Goal: Navigation & Orientation: Find specific page/section

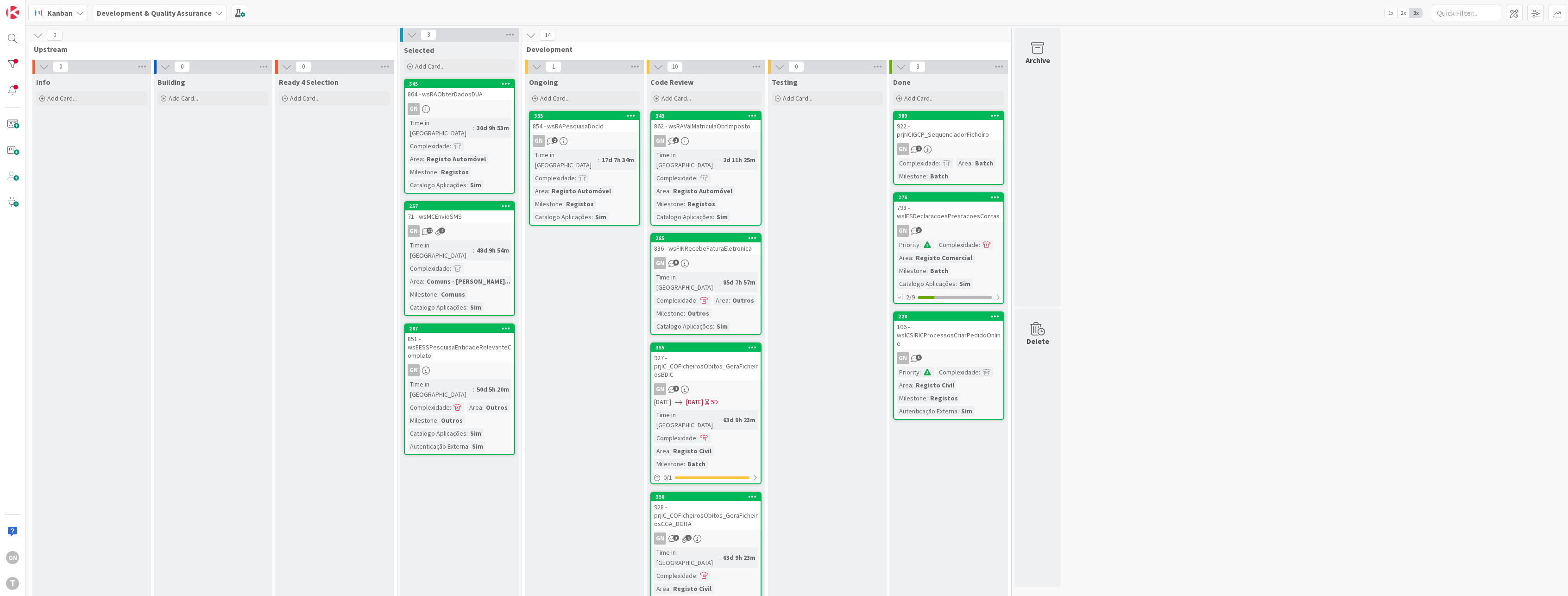
click at [587, 132] on div "335 854 - wsRAPesquisaDocId GN 2 Time in Column : 17d 7h 34m Complexidade : Are…" at bounding box center [584, 168] width 111 height 115
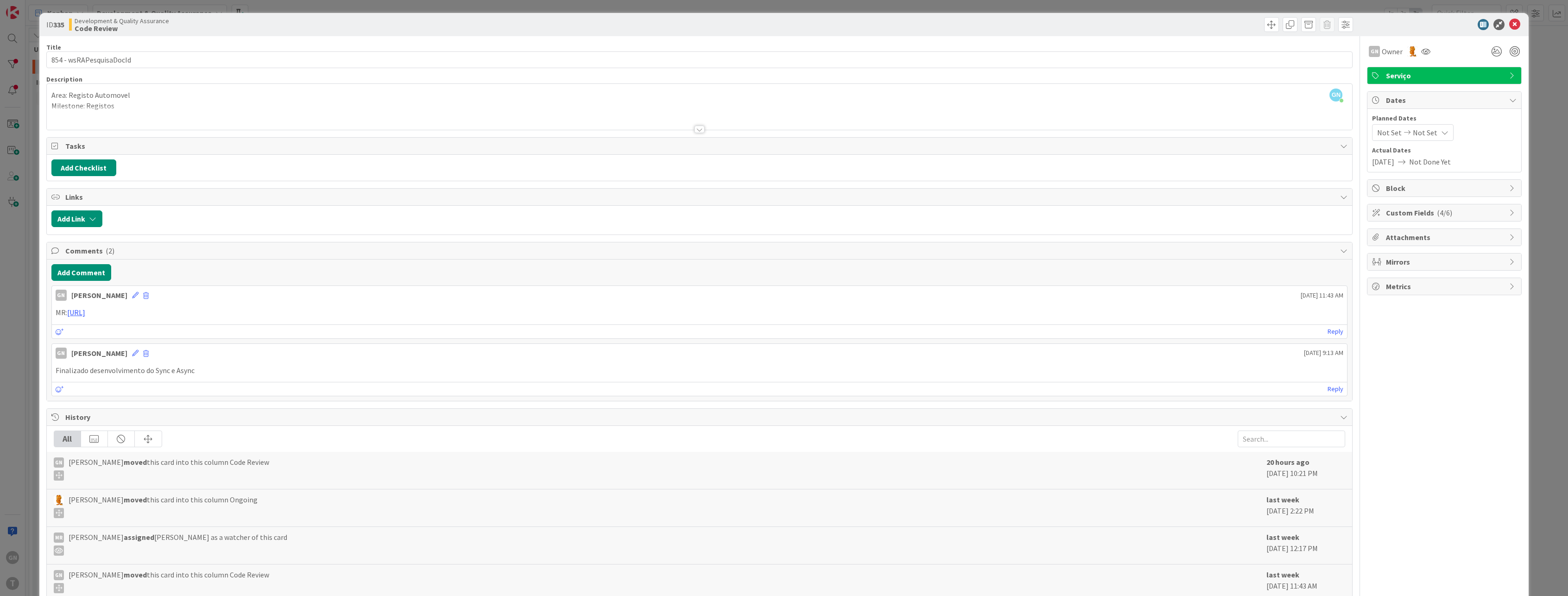
click at [24, 412] on div "ID 335 Development & Quality Assurance Code Review Title 23 / 128 854 - wsRAPes…" at bounding box center [784, 298] width 1568 height 596
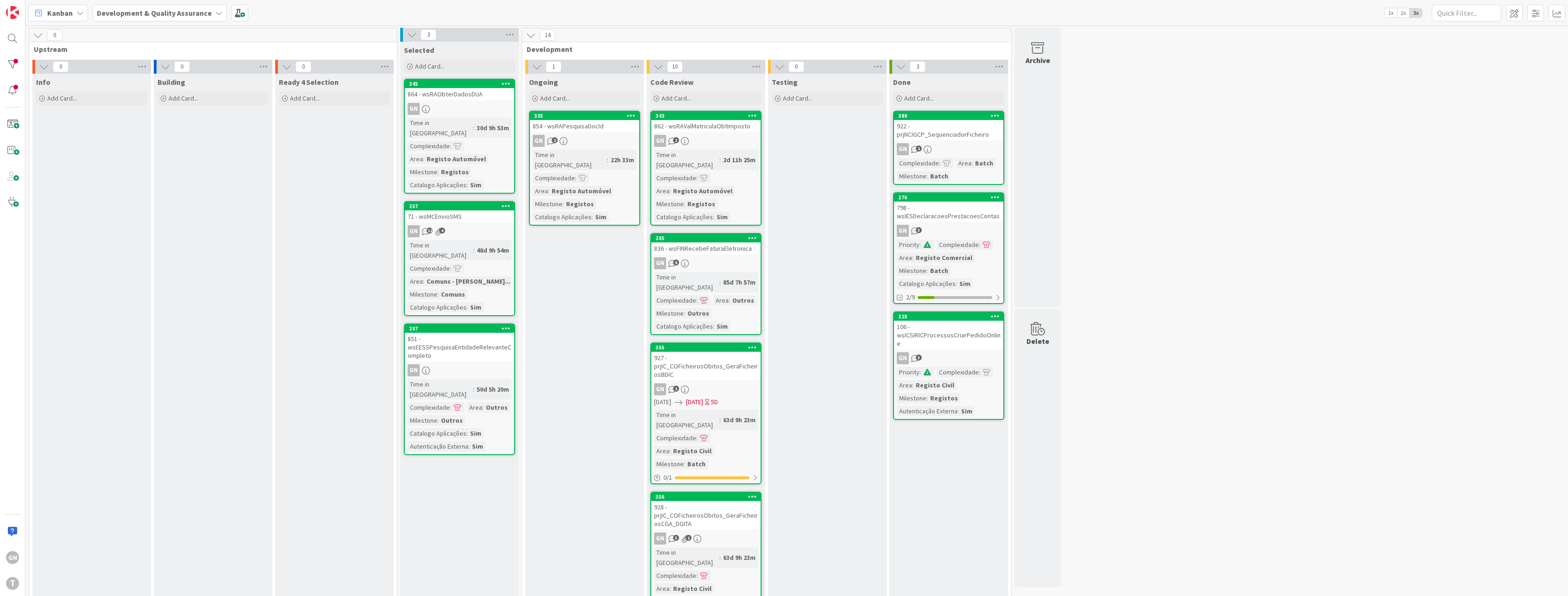
click at [593, 129] on div "854 - wsRAPesquisaDocId" at bounding box center [584, 125] width 109 height 12
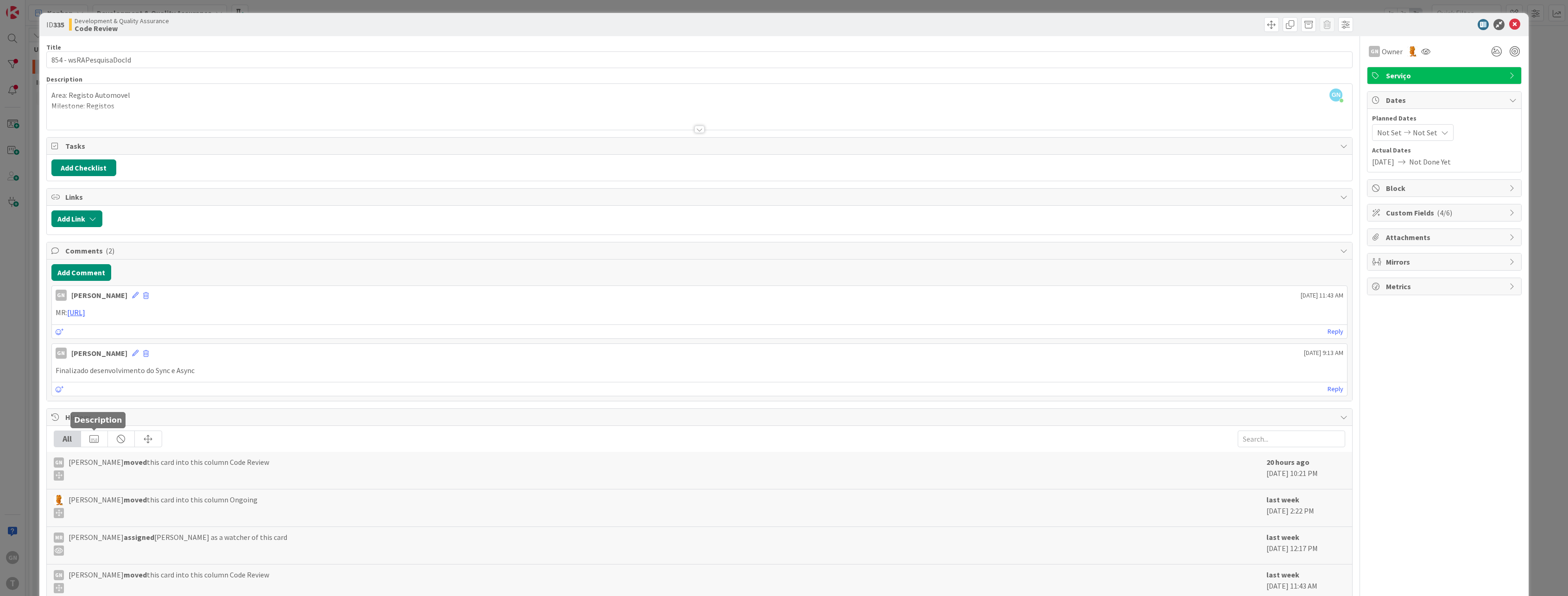
click at [97, 436] on div at bounding box center [95, 438] width 27 height 16
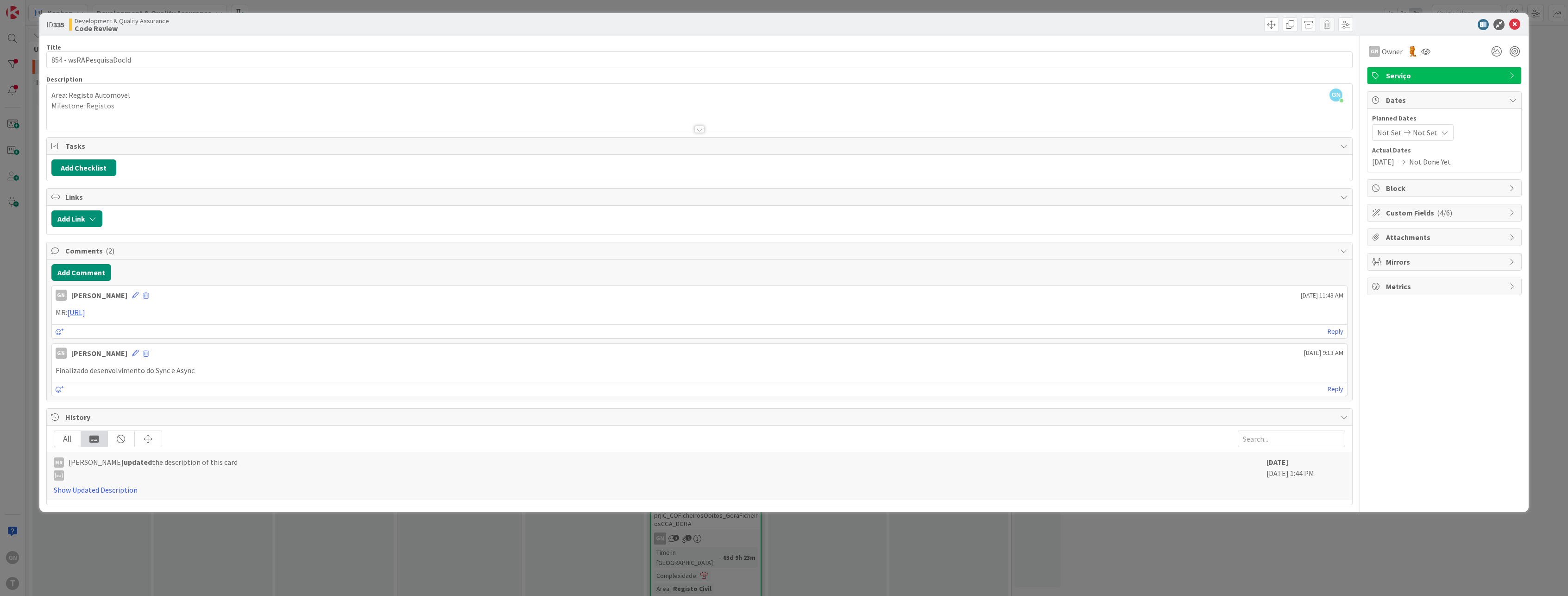
click at [72, 440] on div "All" at bounding box center [68, 438] width 27 height 16
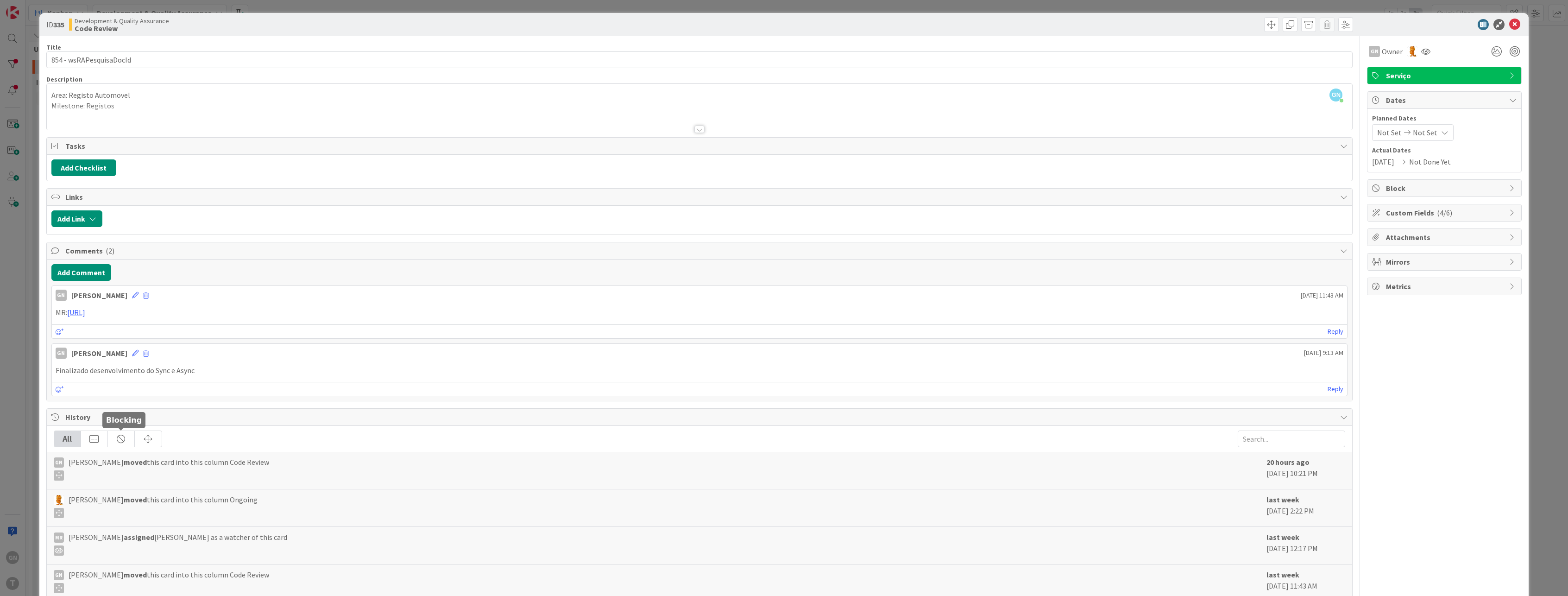
click at [119, 445] on div at bounding box center [122, 438] width 27 height 16
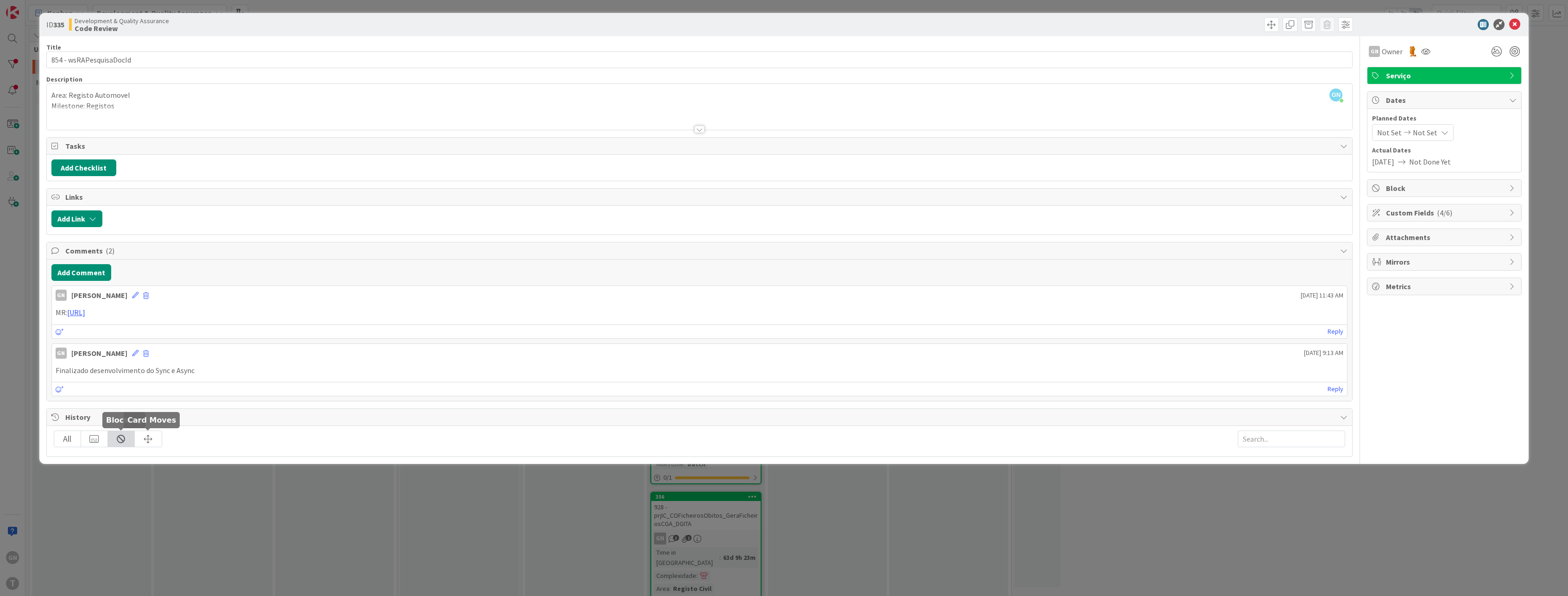
click at [151, 440] on div at bounding box center [149, 438] width 27 height 16
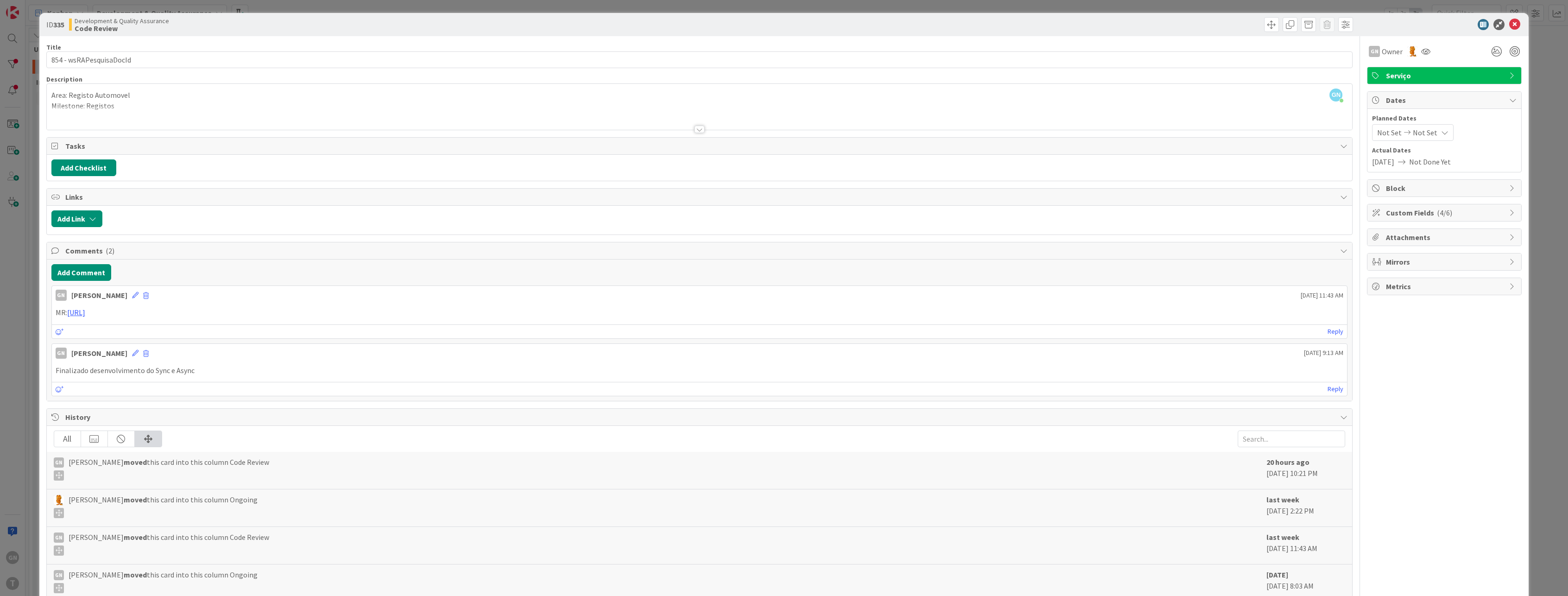
click at [75, 441] on div "All" at bounding box center [68, 438] width 27 height 16
click at [30, 285] on div "ID 335 Development & Quality Assurance Code Review Title 23 / 128 854 - wsRAPes…" at bounding box center [784, 298] width 1568 height 596
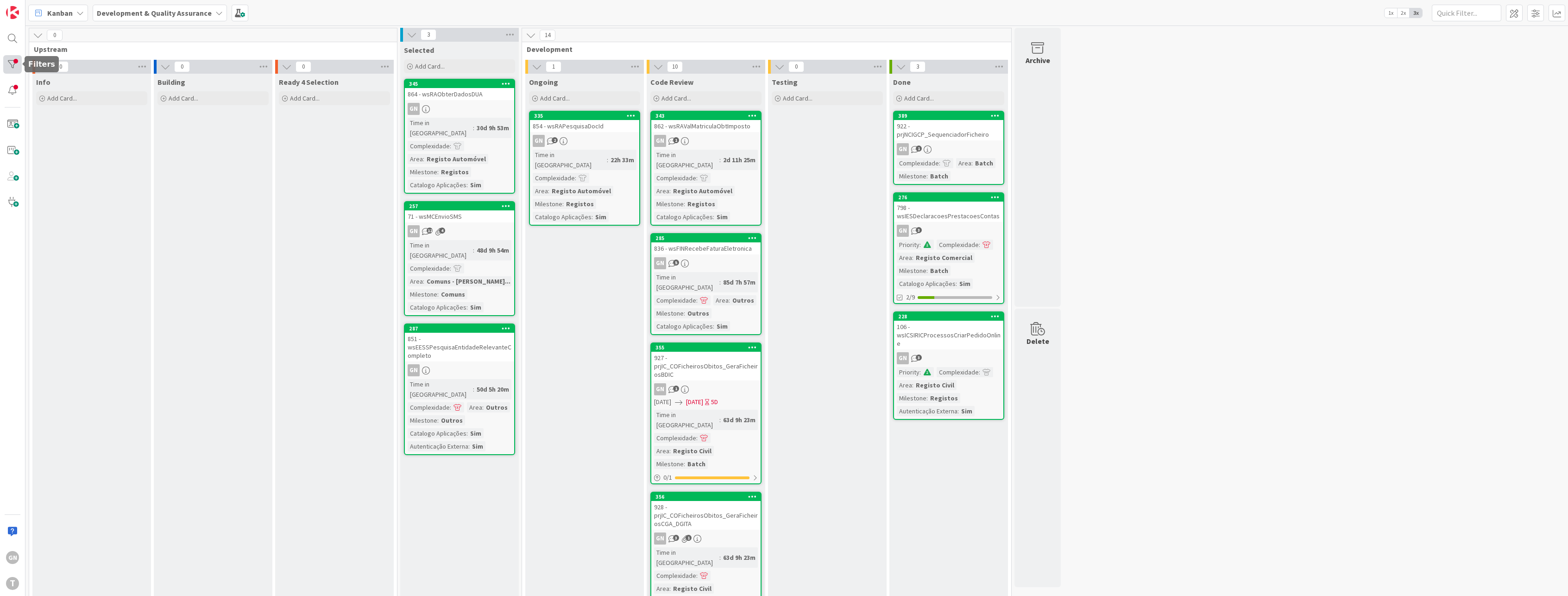
click at [14, 72] on div at bounding box center [13, 64] width 19 height 19
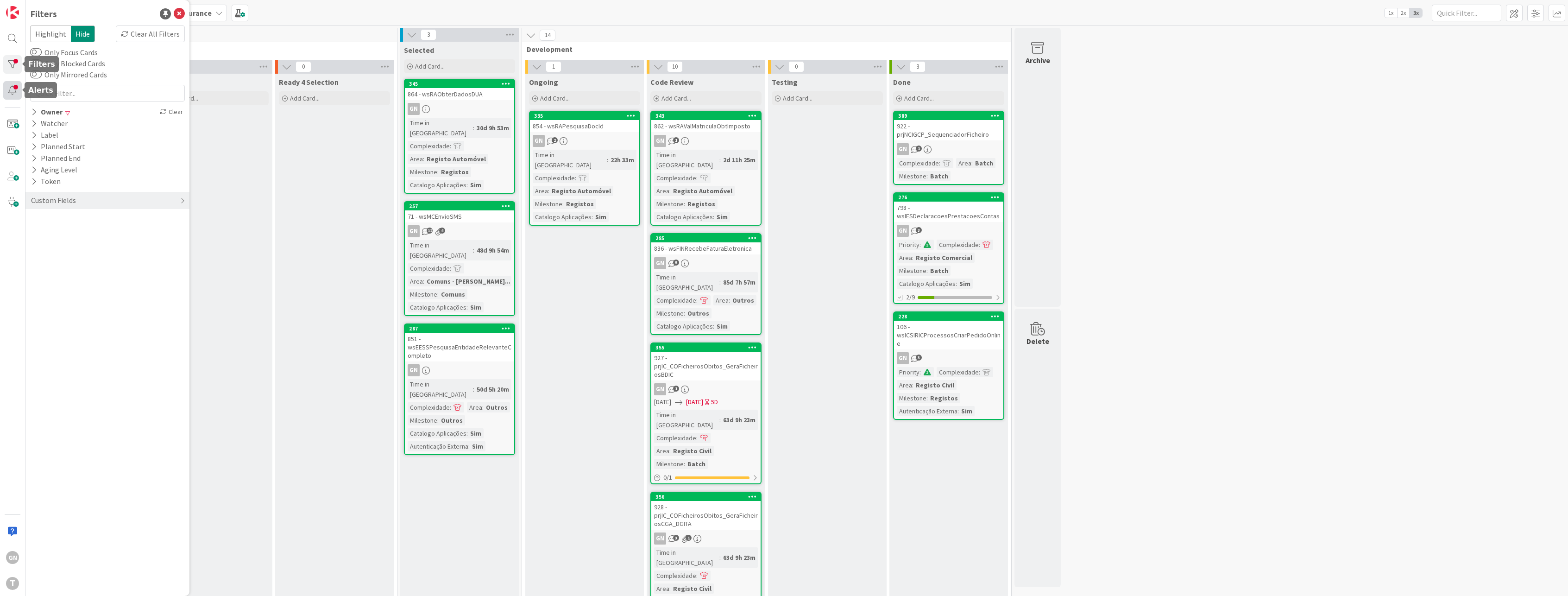
click at [10, 91] on div at bounding box center [13, 90] width 19 height 19
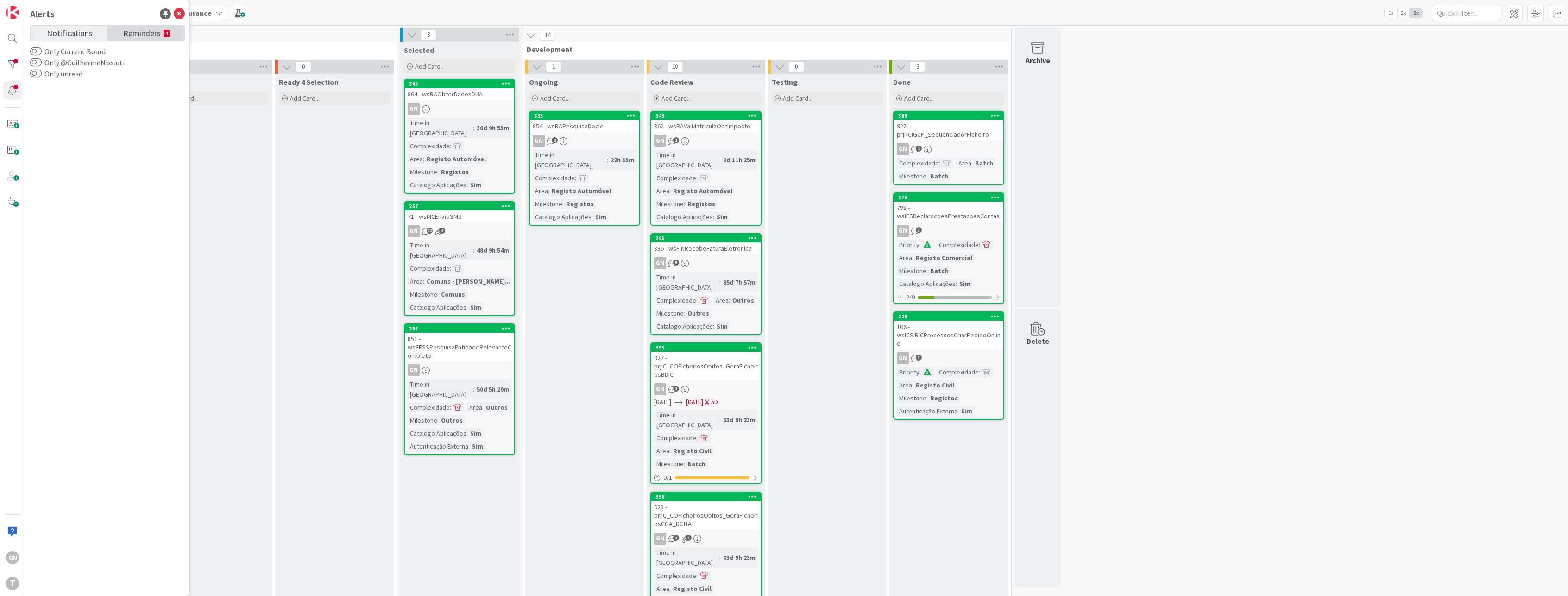
click at [143, 38] on span "Reminders" at bounding box center [142, 32] width 38 height 13
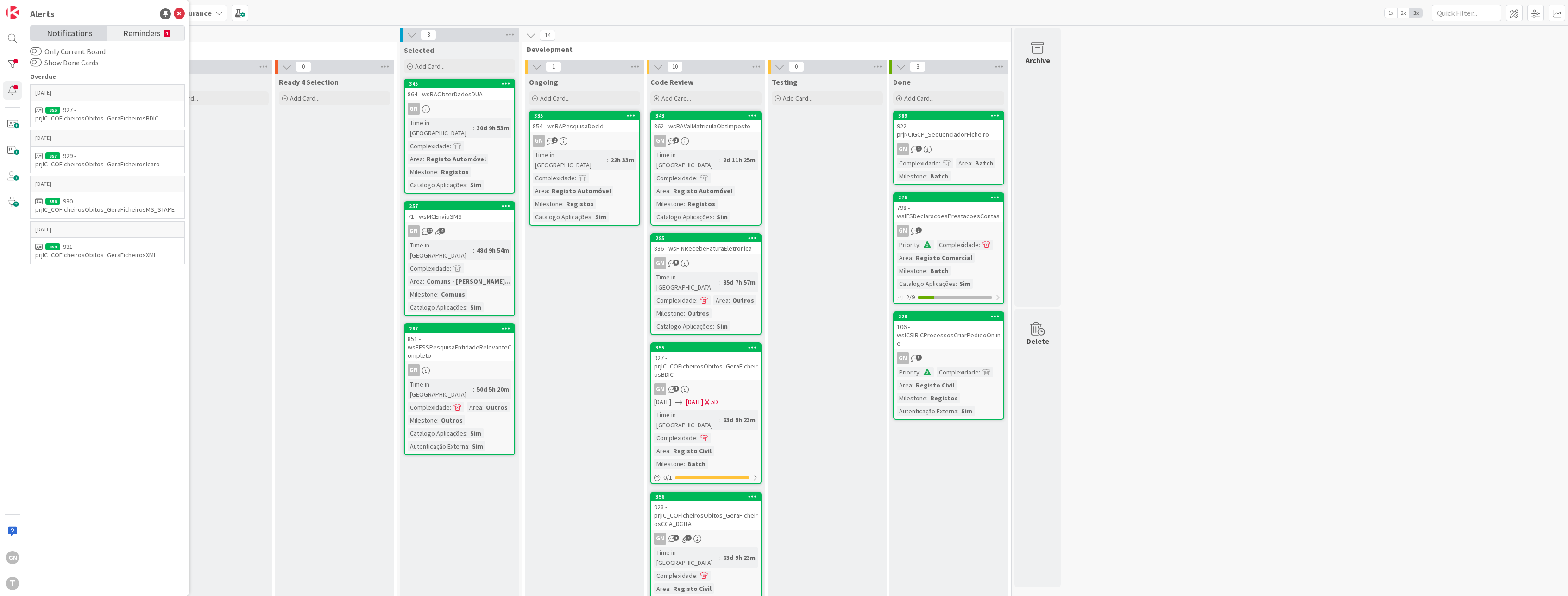
click at [87, 34] on span "Notifications" at bounding box center [69, 32] width 46 height 13
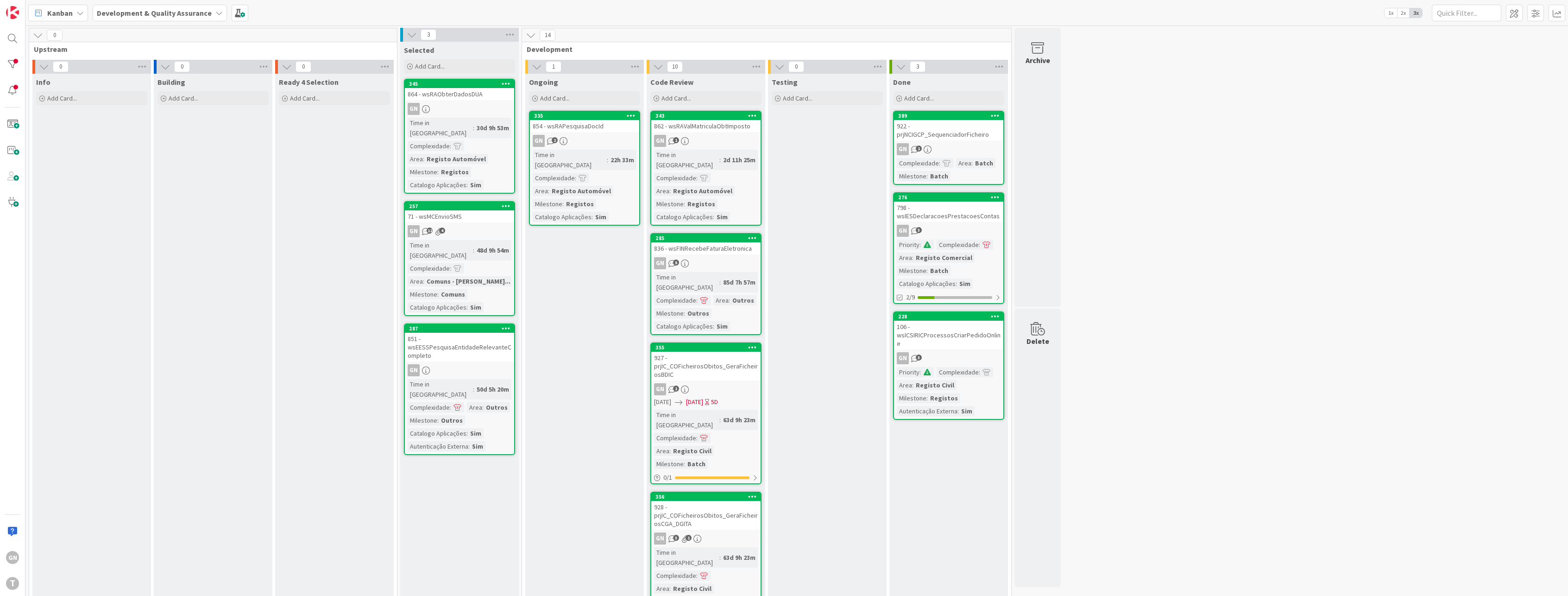
click at [712, 133] on div "343 862 - wsRAValMatriculaObtImposto GN 1 Time in [GEOGRAPHIC_DATA] : 2d 11h 25…" at bounding box center [706, 168] width 111 height 115
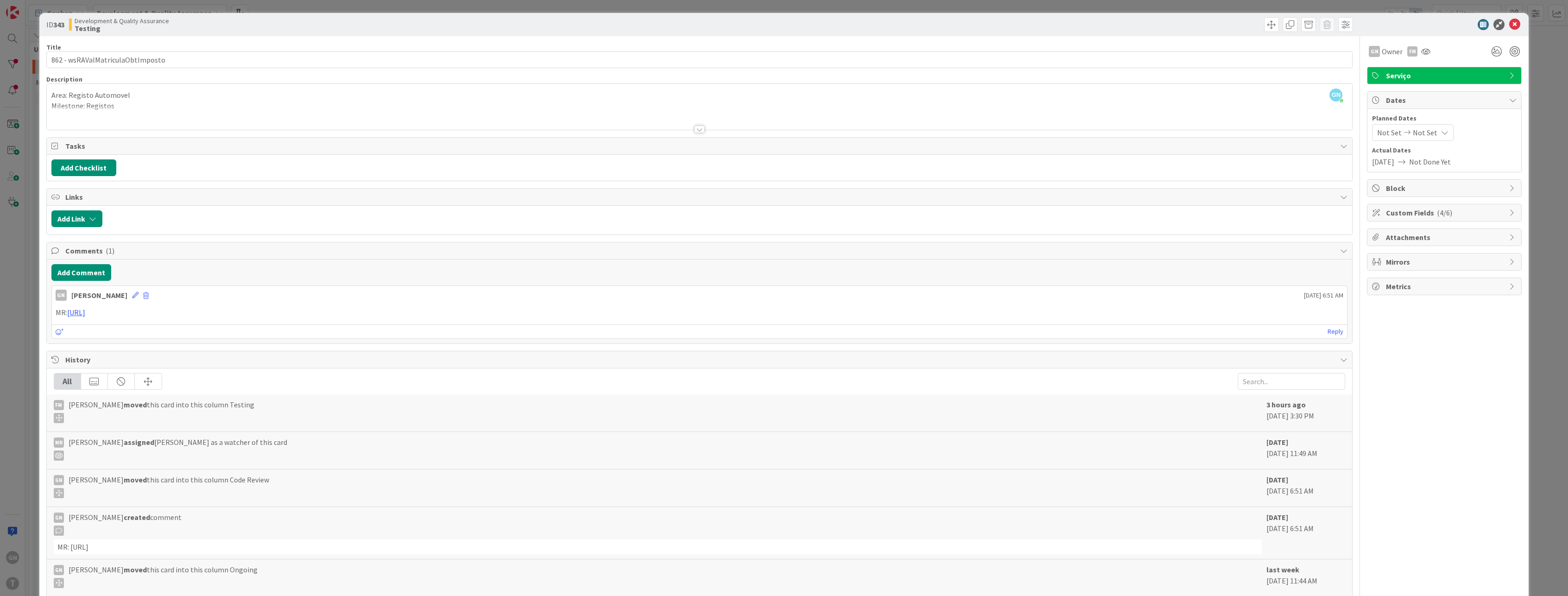
click at [10, 274] on div "ID 343 Development & Quality Assurance Testing Title 32 / 128 862 - wsRAValMatr…" at bounding box center [784, 298] width 1568 height 596
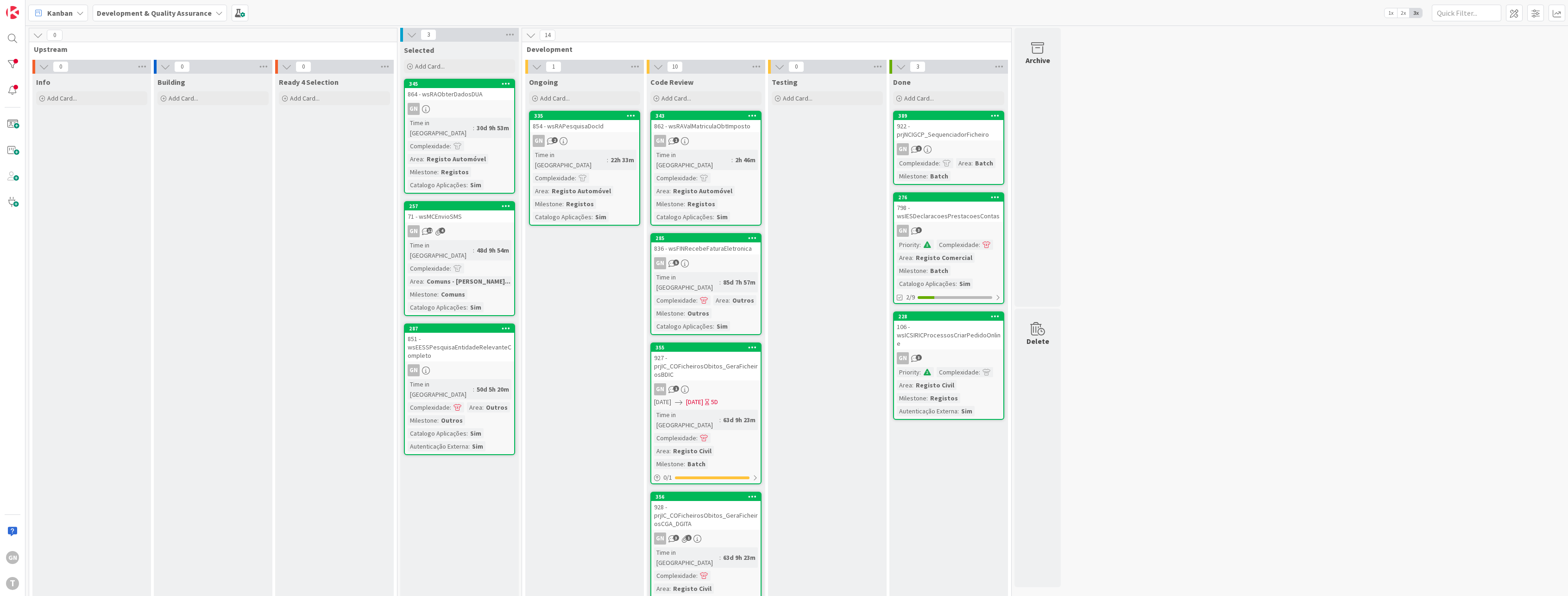
click at [720, 127] on div "862 - wsRAValMatriculaObtImposto" at bounding box center [706, 125] width 109 height 12
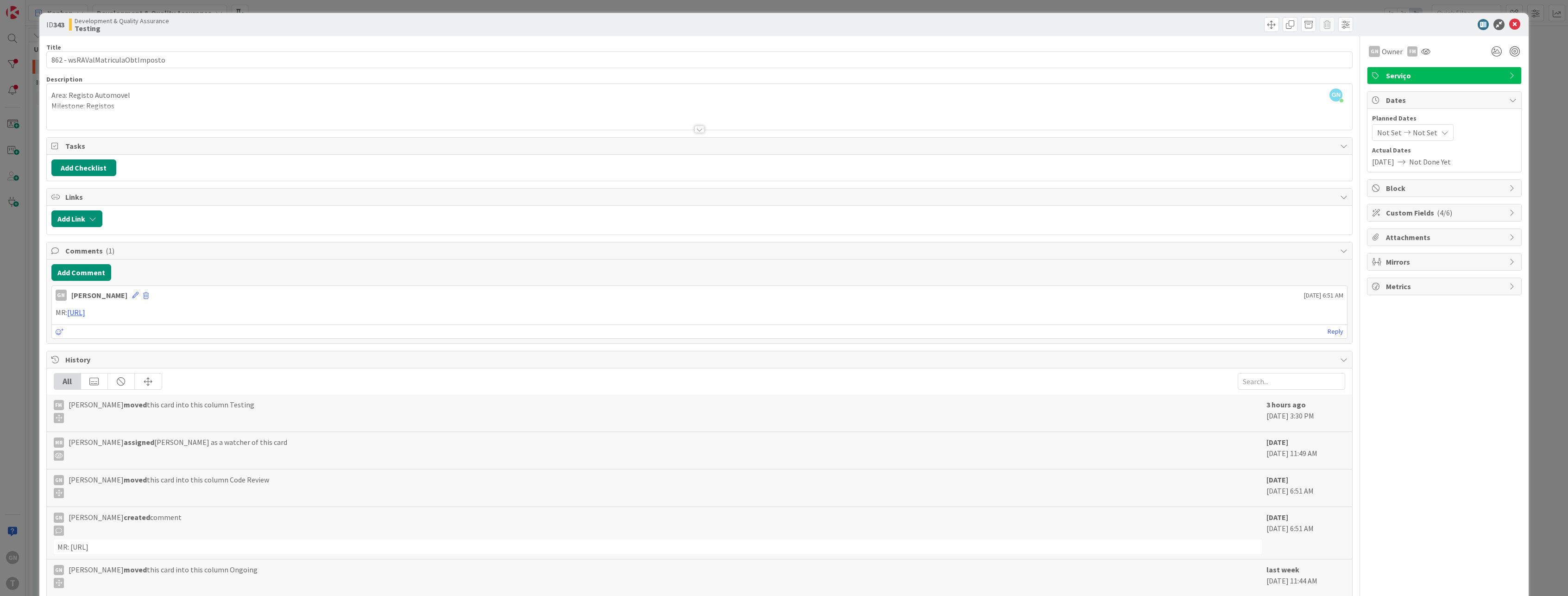
click at [27, 309] on div "ID 343 Development & Quality Assurance Testing Title 32 / 128 862 - wsRAValMatr…" at bounding box center [784, 298] width 1568 height 596
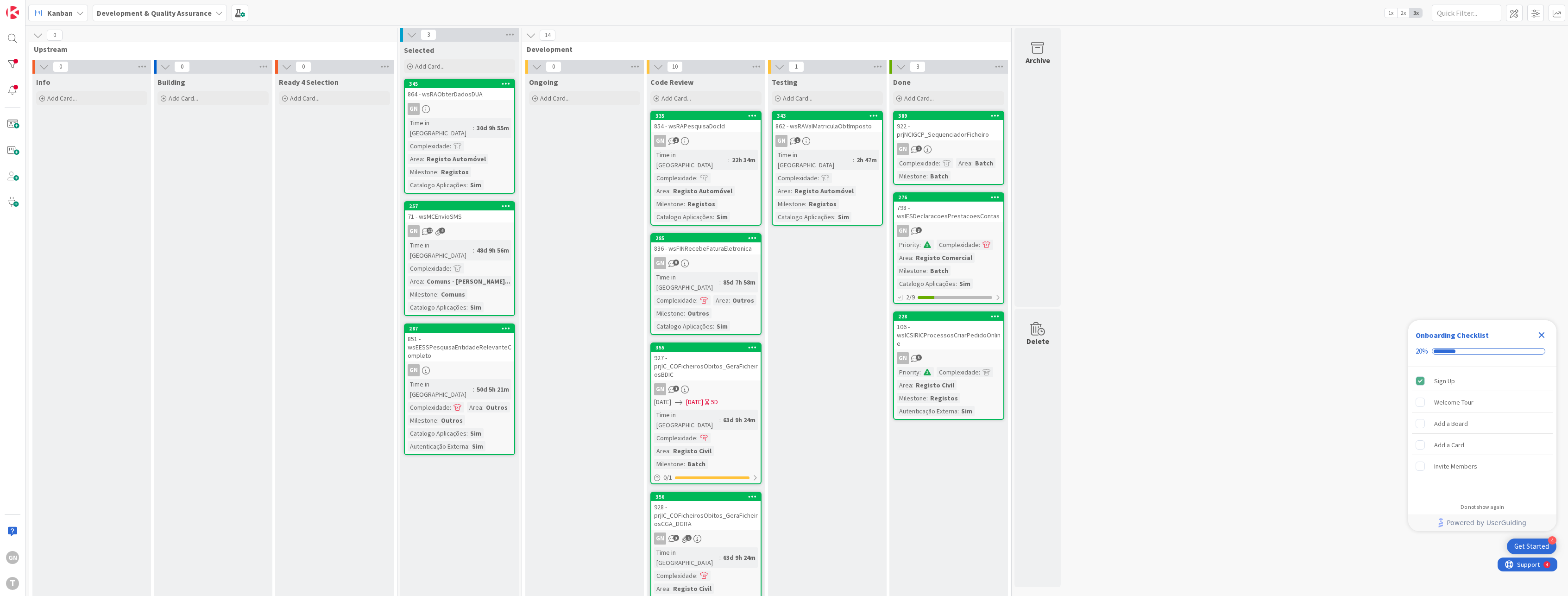
click at [714, 127] on div "854 - wsRAPesquisaDocId" at bounding box center [706, 125] width 109 height 12
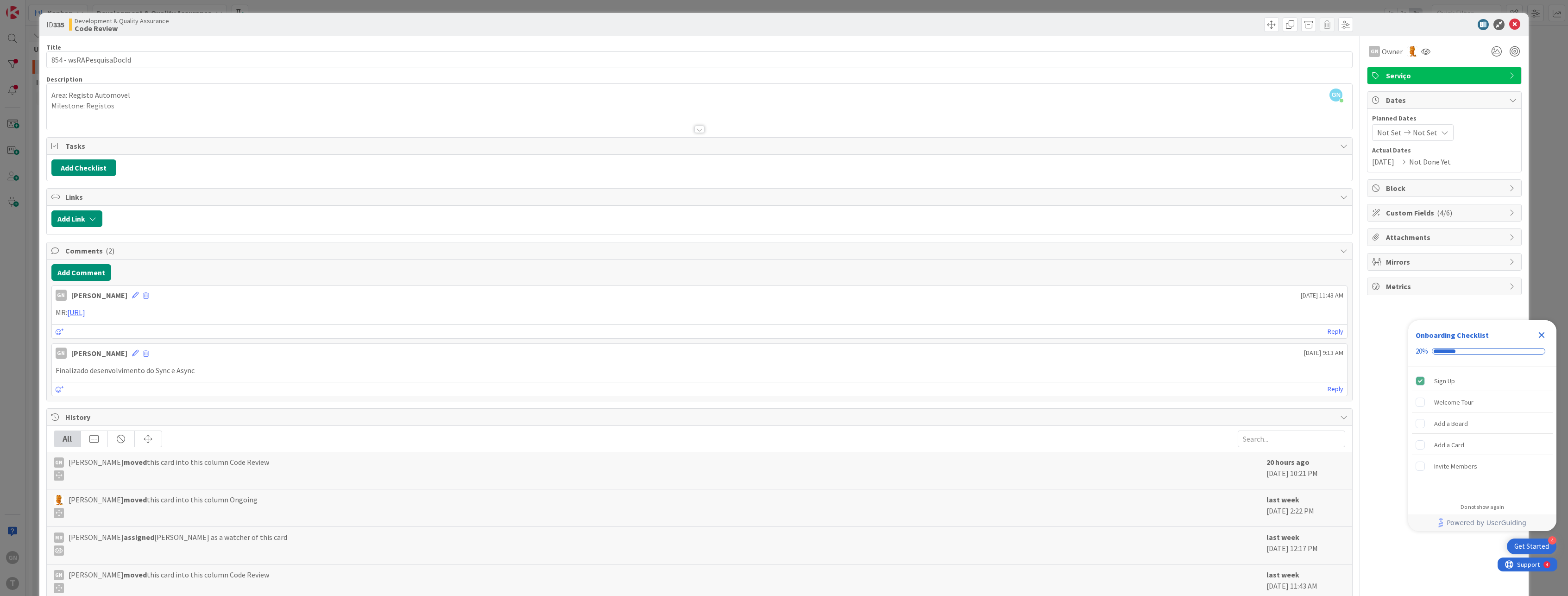
click at [23, 274] on div "ID 335 Development & Quality Assurance Code Review Title 23 / 128 854 - wsRAPes…" at bounding box center [784, 298] width 1568 height 596
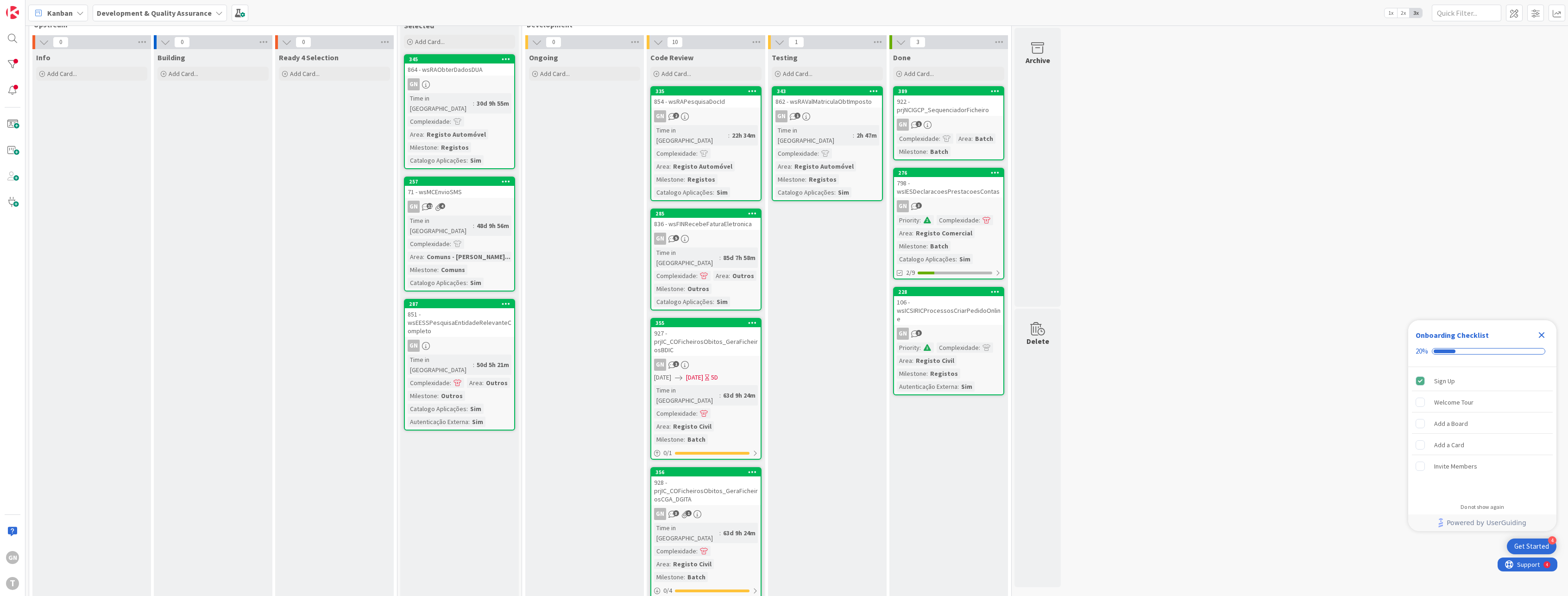
scroll to position [139, 0]
